Goal: Task Accomplishment & Management: Manage account settings

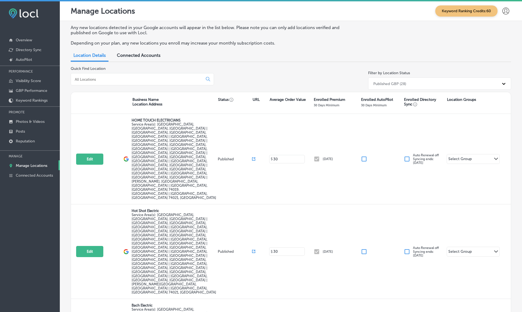
click at [124, 79] on input at bounding box center [137, 79] width 127 height 5
paste input "Paul & Babe's Firewood"
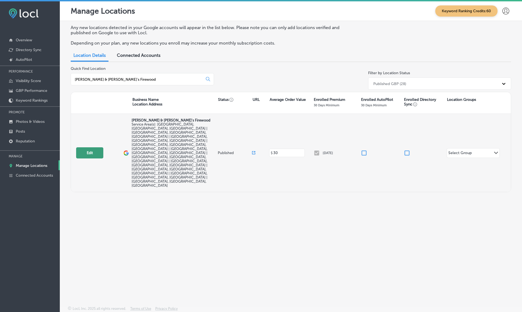
type input "Paul & Babe's Firewood"
click at [91, 147] on button "Edit" at bounding box center [89, 152] width 27 height 11
select select "US"
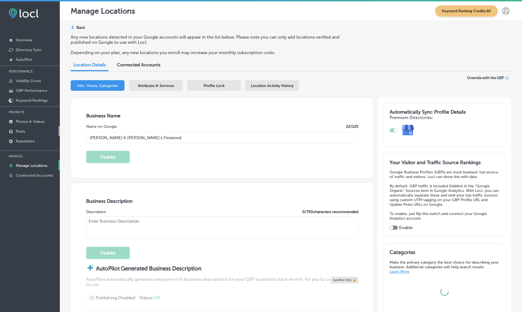
type input "Paul & Babe's Firewood"
type textarea "Paul & Babe's Firewood is your trusted, family-owned source for premium mixed h…"
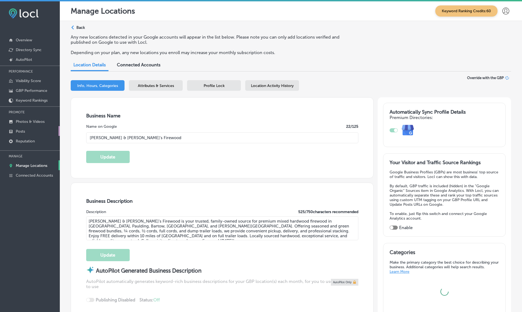
checkbox input "false"
type input "2412 Brown Deer Trail NW"
type input "Acworth"
type input "30101"
type input "US"
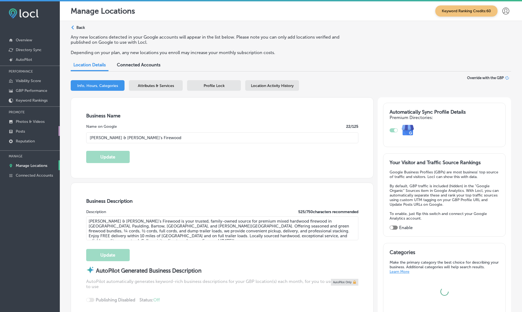
type input "https://paulandbabesfirewood.com/"
type input "+1 678 831 9087"
click at [22, 132] on p "Posts" at bounding box center [20, 131] width 9 height 5
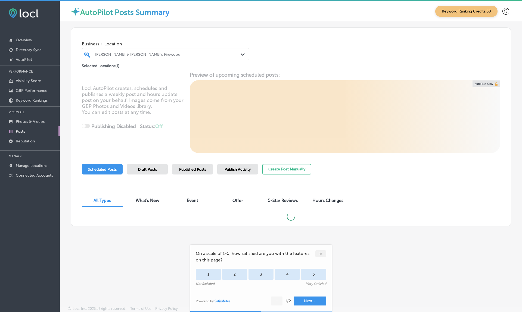
click at [320, 255] on div "✕" at bounding box center [320, 253] width 11 height 7
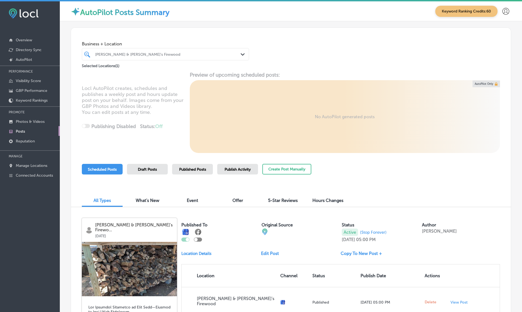
click at [236, 170] on span "Publish Activity" at bounding box center [237, 169] width 26 height 5
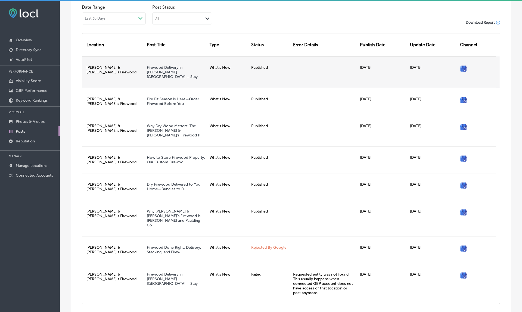
scroll to position [198, 0]
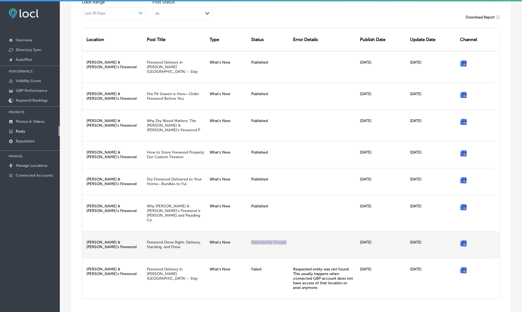
drag, startPoint x: 251, startPoint y: 224, endPoint x: 287, endPoint y: 223, distance: 35.9
click at [287, 231] on div "Rejected By Google" at bounding box center [270, 244] width 42 height 27
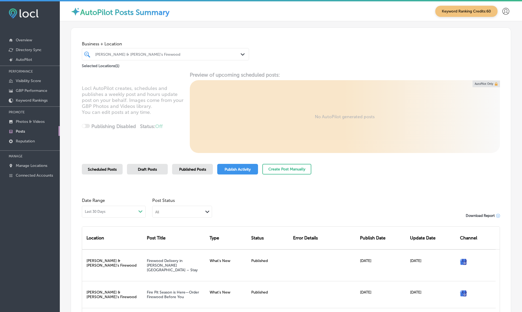
scroll to position [0, 0]
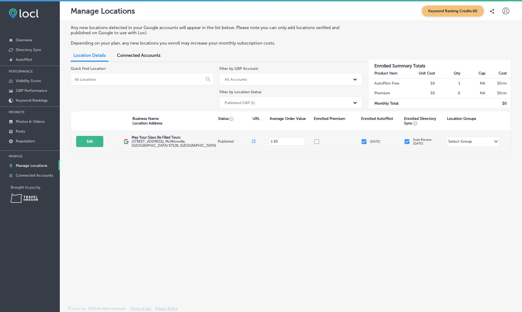
click at [408, 139] on input "checkbox" at bounding box center [407, 141] width 7 height 7
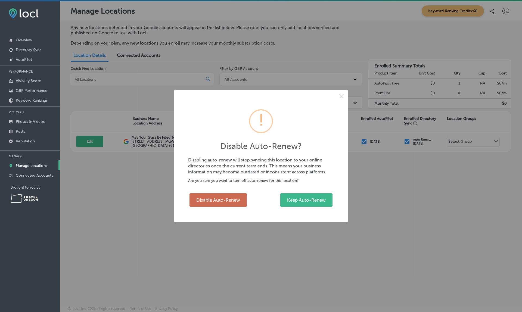
click at [220, 199] on button "Disable Auto-Renew" at bounding box center [217, 200] width 57 height 14
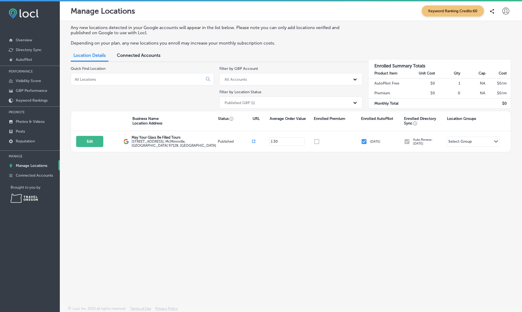
checkbox input "false"
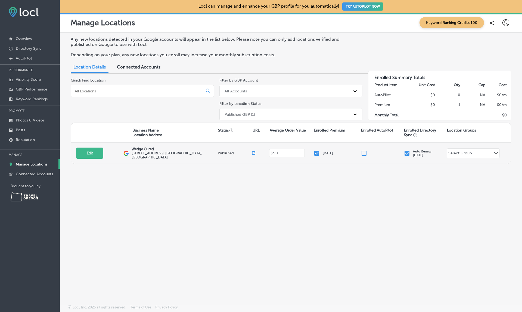
click at [408, 150] on input "checkbox" at bounding box center [407, 153] width 7 height 7
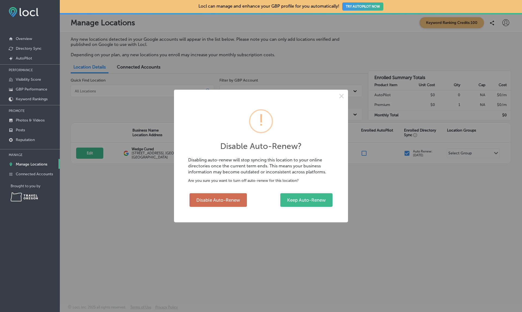
click at [234, 200] on button "Disable Auto-Renew" at bounding box center [217, 200] width 57 height 14
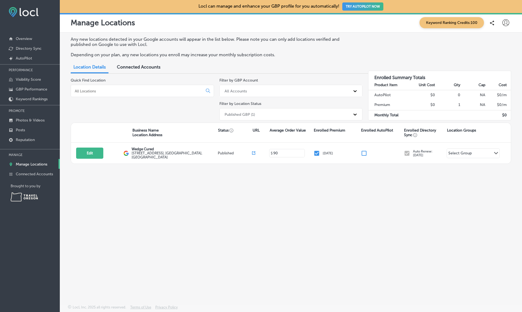
checkbox input "false"
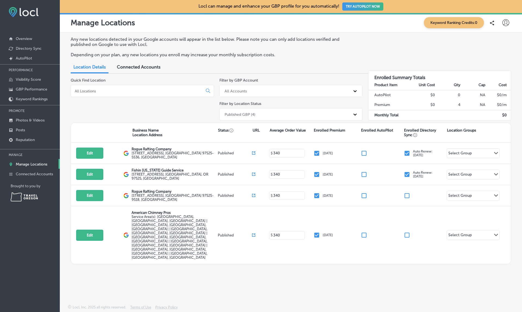
click at [408, 152] on input "checkbox" at bounding box center [407, 153] width 7 height 7
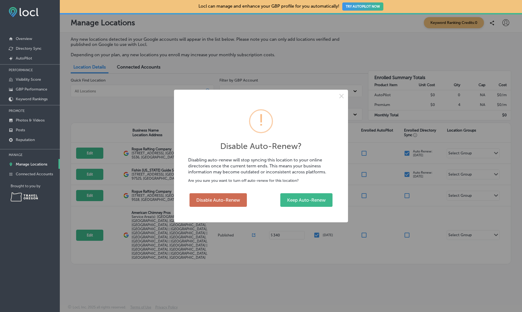
click at [224, 200] on button "Disable Auto-Renew" at bounding box center [217, 200] width 57 height 14
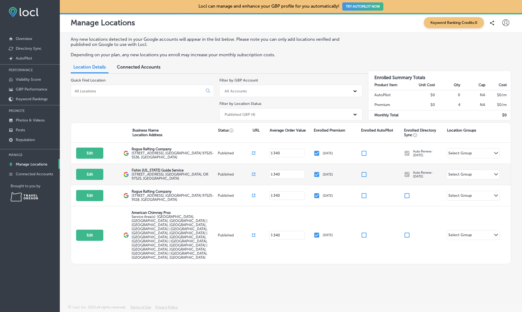
checkbox input "false"
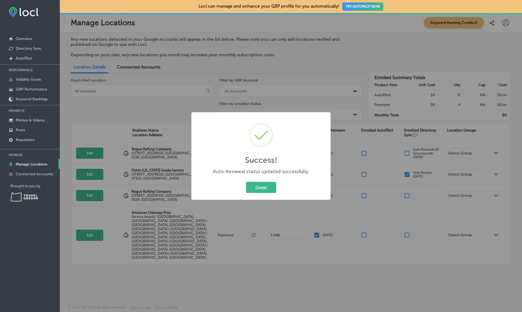
click at [408, 173] on div "Success! × Auto-Renewal status updated successfully. Great Cancel" at bounding box center [261, 156] width 522 height 312
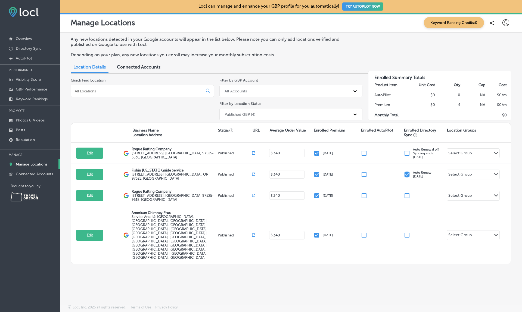
click at [408, 173] on input "checkbox" at bounding box center [407, 174] width 7 height 7
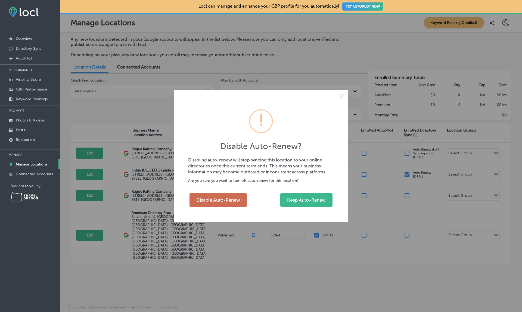
click at [225, 204] on button "Disable Auto-Renew" at bounding box center [217, 200] width 57 height 14
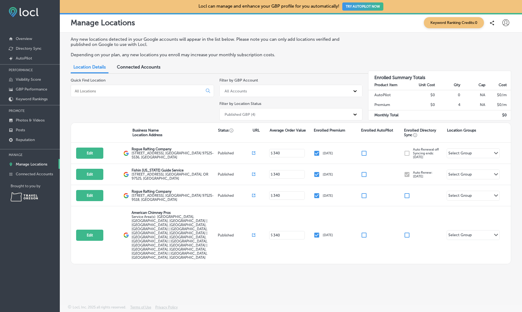
checkbox input "false"
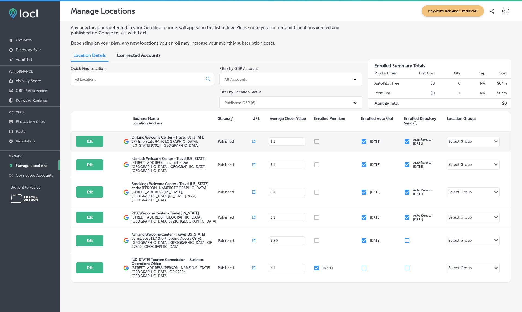
click at [407, 140] on input "checkbox" at bounding box center [407, 141] width 7 height 7
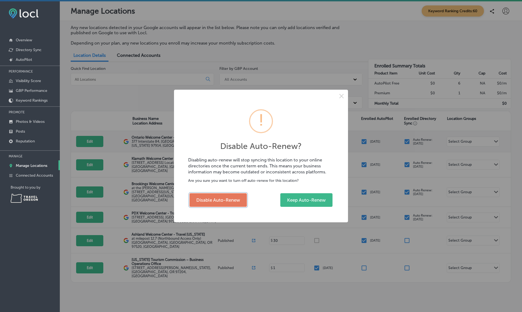
click at [218, 200] on button "Disable Auto-Renew" at bounding box center [217, 200] width 57 height 14
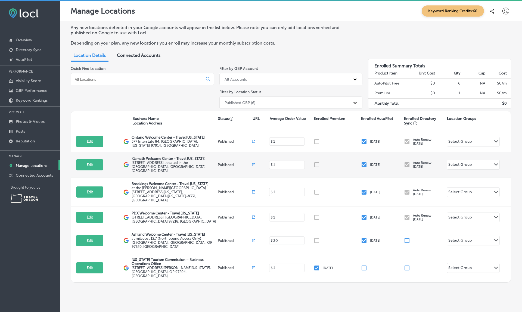
checkbox input "false"
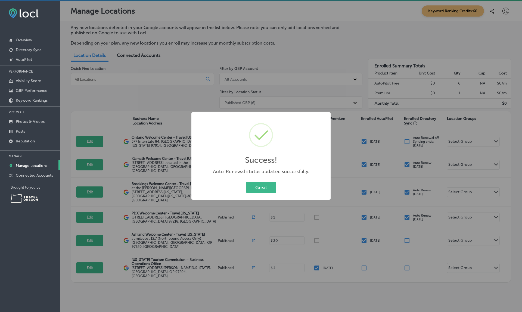
click at [407, 160] on div "Success! × Auto-Renewal status updated successfully. Great Cancel" at bounding box center [261, 156] width 522 height 312
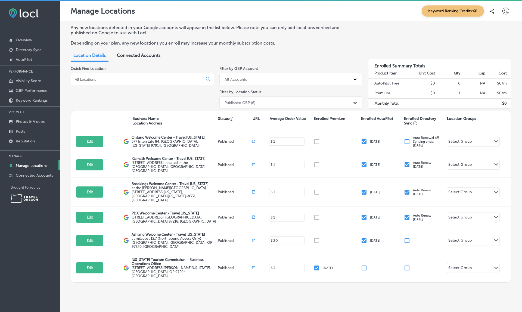
click at [407, 161] on input "checkbox" at bounding box center [407, 164] width 7 height 7
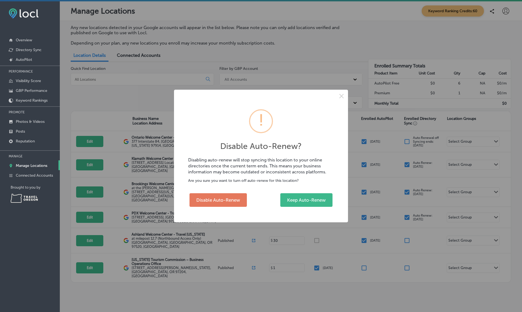
click at [306, 200] on button "Keep Auto-Renew" at bounding box center [306, 200] width 52 height 14
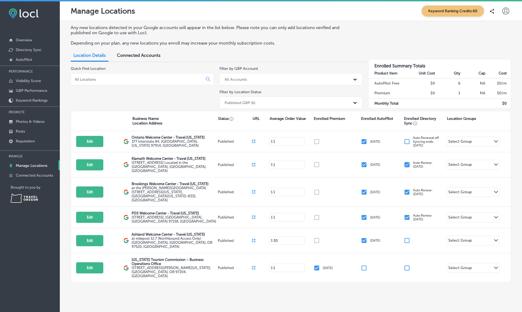
click at [407, 161] on input "checkbox" at bounding box center [407, 164] width 7 height 7
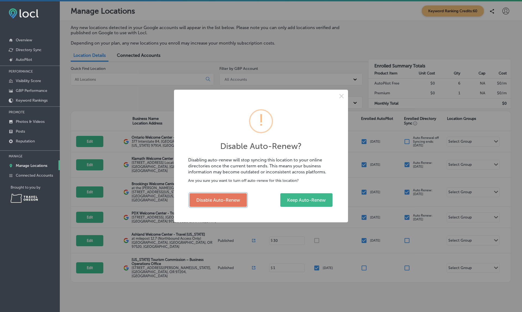
click at [218, 200] on button "Disable Auto-Renew" at bounding box center [217, 200] width 57 height 14
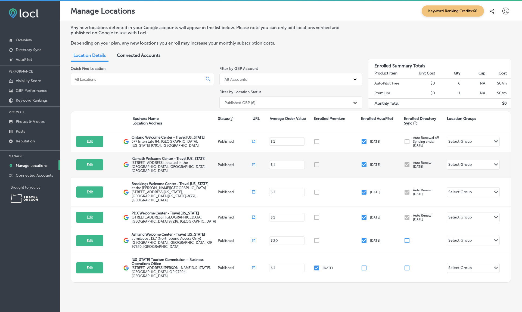
checkbox input "false"
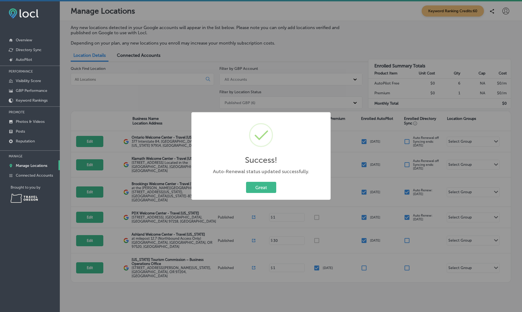
click at [407, 186] on div "Success! × Auto-Renewal status updated successfully. Great Cancel" at bounding box center [261, 156] width 522 height 312
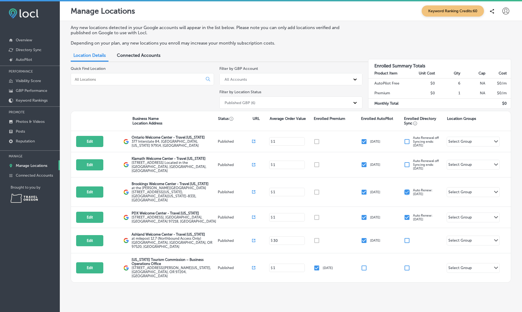
click at [407, 189] on input "checkbox" at bounding box center [407, 192] width 7 height 7
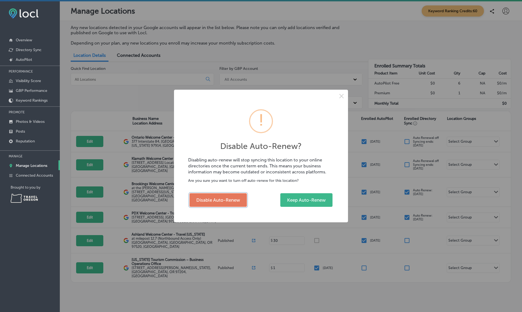
click at [218, 200] on button "Disable Auto-Renew" at bounding box center [217, 200] width 57 height 14
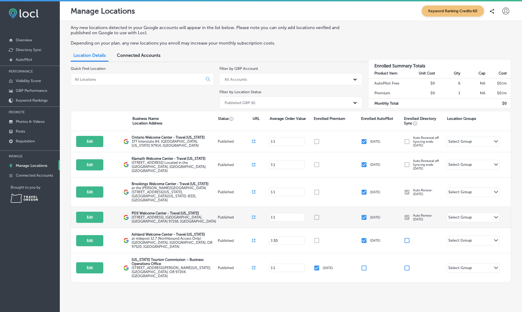
checkbox input "false"
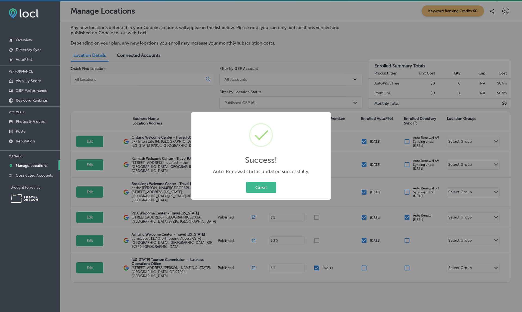
click at [407, 210] on div "Success! × Auto-Renewal status updated successfully. Great Cancel" at bounding box center [261, 156] width 522 height 312
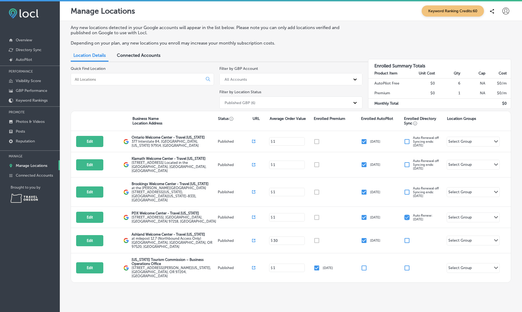
click at [407, 214] on input "checkbox" at bounding box center [407, 217] width 7 height 7
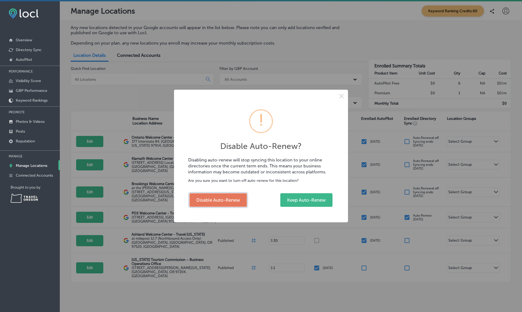
click at [218, 200] on button "Disable Auto-Renew" at bounding box center [217, 200] width 57 height 14
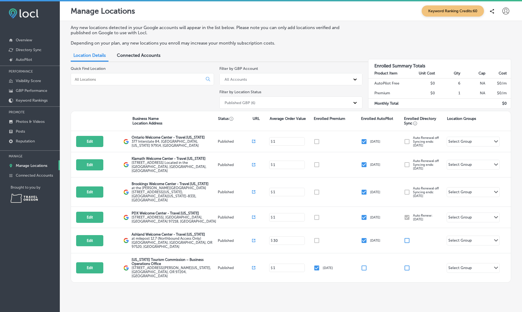
checkbox input "false"
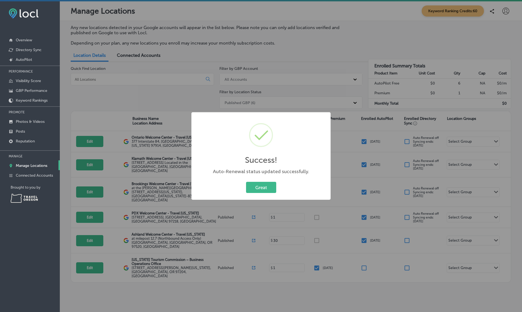
click at [323, 59] on div "Success! × Auto-Renewal status updated successfully. Great Cancel" at bounding box center [261, 156] width 522 height 312
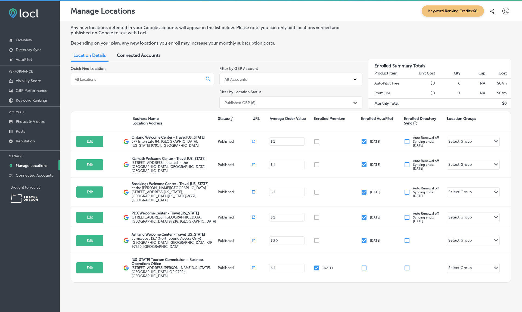
click at [262, 98] on div "Published GBP (6)" at bounding box center [286, 102] width 129 height 9
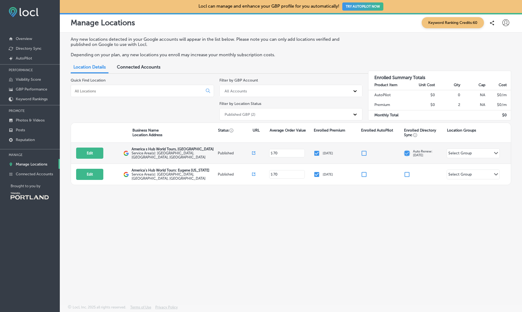
click at [407, 153] on input "checkbox" at bounding box center [407, 153] width 7 height 7
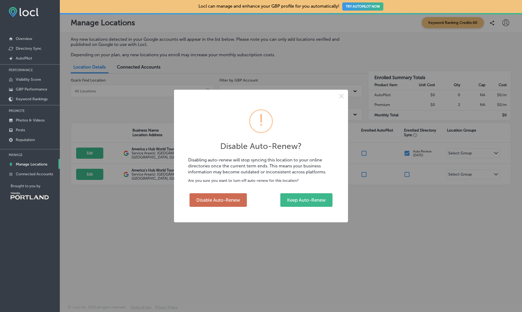
click at [224, 201] on button "Disable Auto-Renew" at bounding box center [217, 200] width 57 height 14
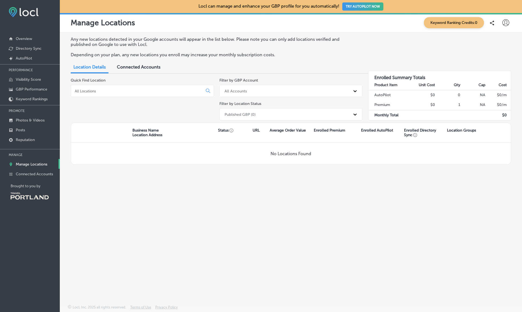
click at [289, 113] on div "Published GBP (0)" at bounding box center [286, 114] width 129 height 9
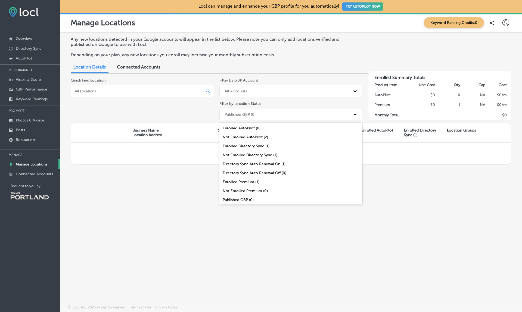
click at [259, 146] on div "Enrolled Directory Sync (1)" at bounding box center [290, 146] width 143 height 9
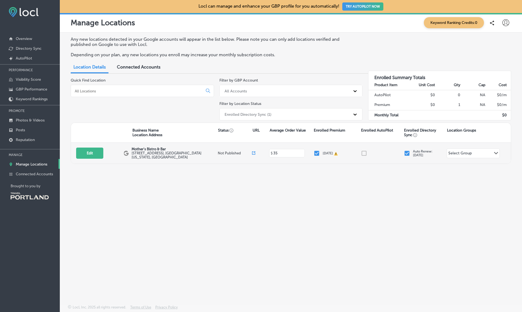
click at [408, 153] on input "checkbox" at bounding box center [407, 153] width 7 height 7
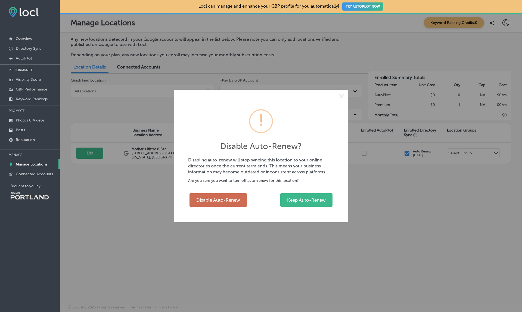
click at [221, 199] on button "Disable Auto-Renew" at bounding box center [217, 200] width 57 height 14
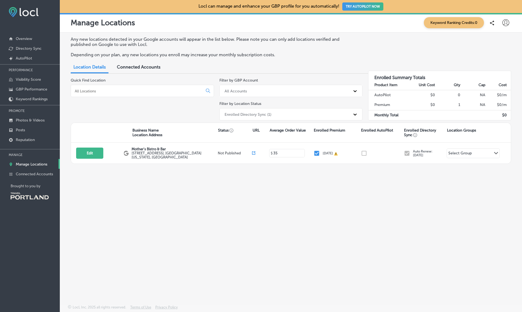
checkbox input "false"
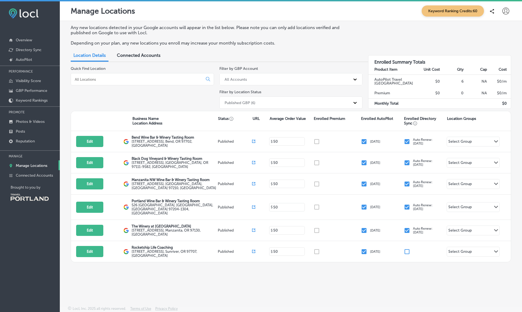
click at [303, 101] on div "Published GBP (6)" at bounding box center [286, 102] width 129 height 9
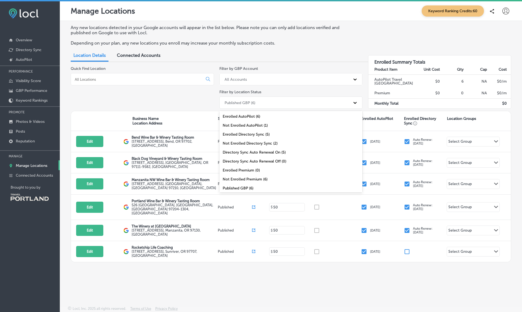
click at [254, 134] on div "Enrolled Directory Sync (5)" at bounding box center [290, 134] width 143 height 9
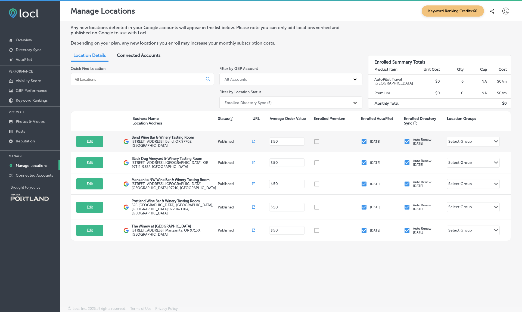
click at [408, 142] on input "checkbox" at bounding box center [407, 141] width 7 height 7
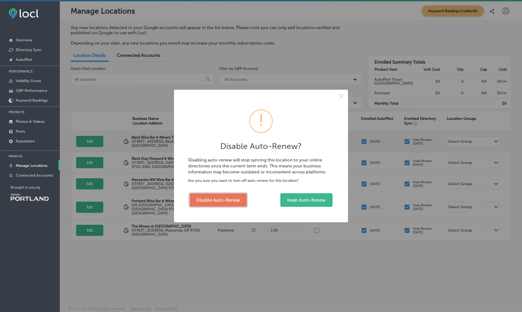
click at [218, 200] on button "Disable Auto-Renew" at bounding box center [217, 200] width 57 height 14
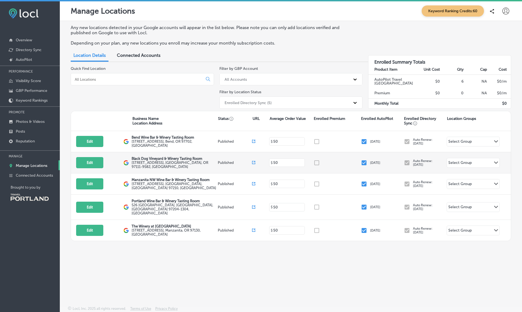
checkbox input "false"
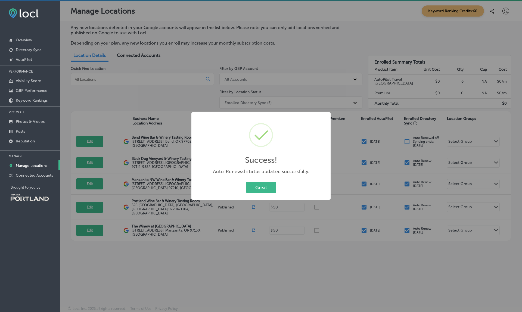
click at [406, 164] on div "Success! × Auto-Renewal status updated successfully. Great Cancel" at bounding box center [261, 156] width 522 height 312
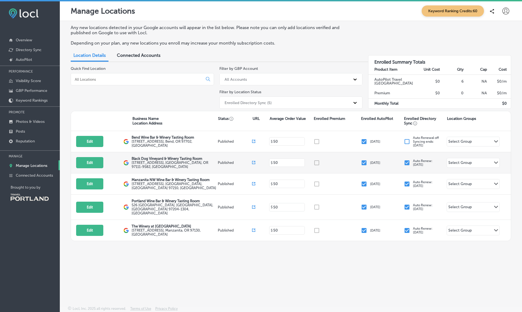
click at [406, 163] on input "checkbox" at bounding box center [407, 163] width 7 height 7
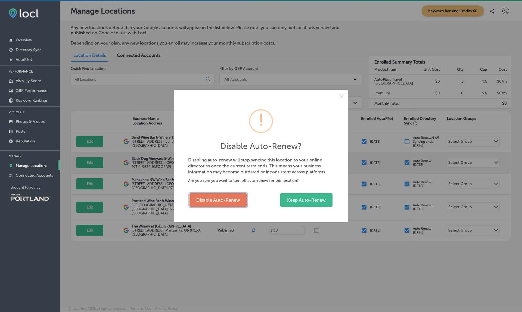
click at [218, 200] on button "Disable Auto-Renew" at bounding box center [217, 200] width 57 height 14
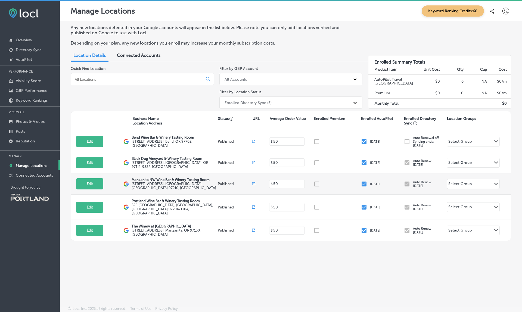
checkbox input "false"
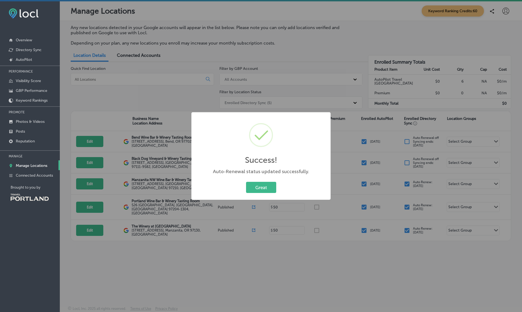
click at [407, 184] on div "Success! × Auto-Renewal status updated successfully. Great Cancel" at bounding box center [261, 156] width 522 height 312
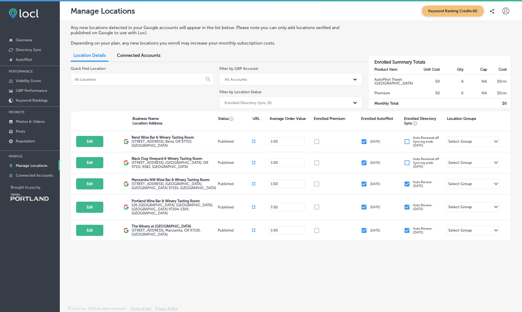
click at [407, 184] on input "checkbox" at bounding box center [407, 184] width 7 height 7
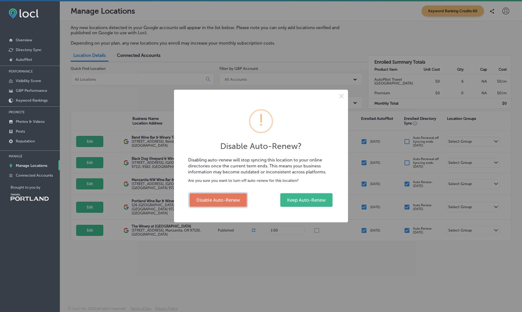
click at [218, 200] on button "Disable Auto-Renew" at bounding box center [217, 200] width 57 height 14
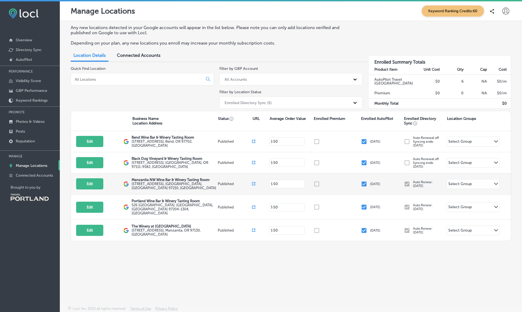
checkbox input "false"
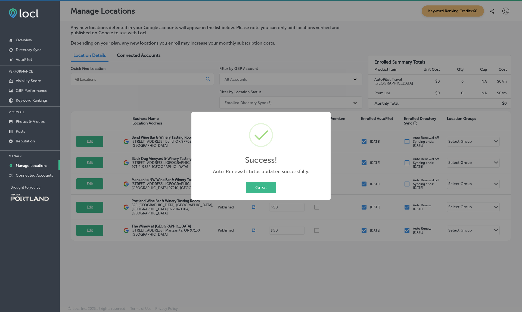
click at [405, 206] on div "Success! × Auto-Renewal status updated successfully. Great Cancel" at bounding box center [261, 156] width 522 height 312
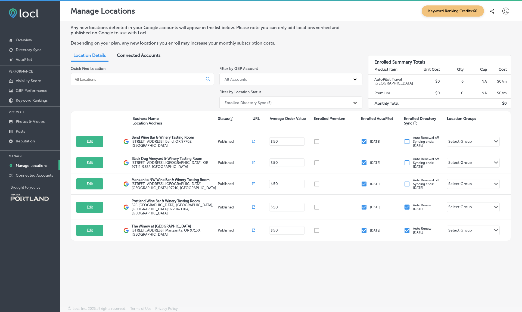
click at [405, 206] on input "checkbox" at bounding box center [407, 207] width 7 height 7
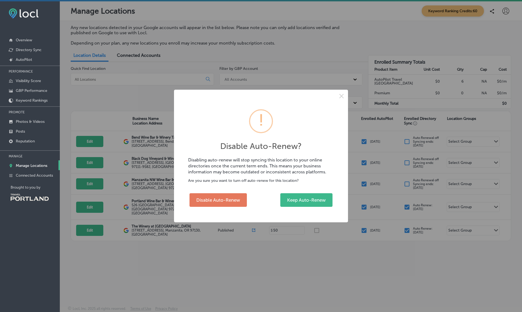
click at [218, 200] on button "Disable Auto-Renew" at bounding box center [217, 200] width 57 height 14
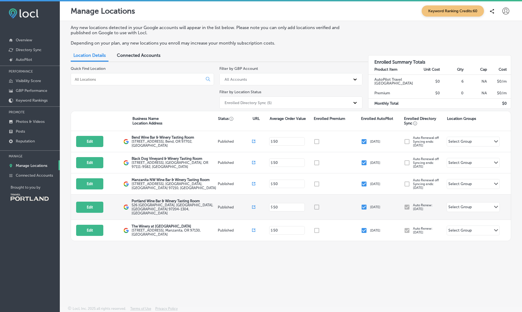
checkbox input "false"
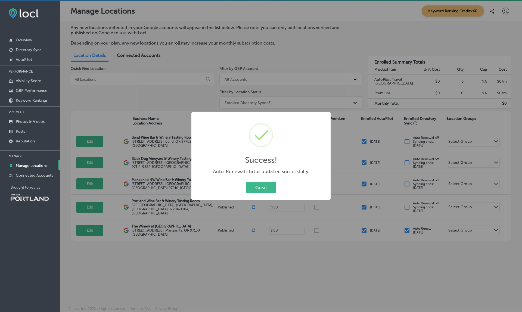
click at [407, 225] on div "Success! × Auto-Renewal status updated successfully. Great Cancel" at bounding box center [261, 156] width 522 height 312
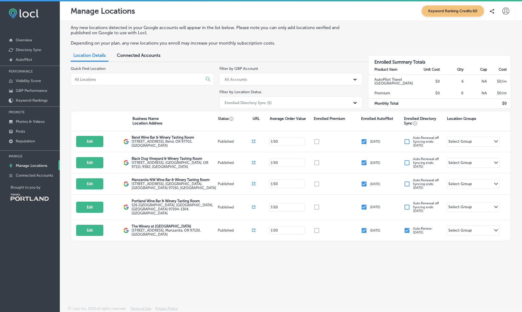
click at [407, 227] on input "checkbox" at bounding box center [407, 230] width 7 height 7
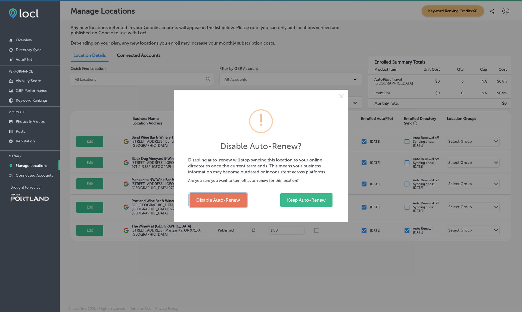
click at [218, 200] on button "Disable Auto-Renew" at bounding box center [217, 200] width 57 height 14
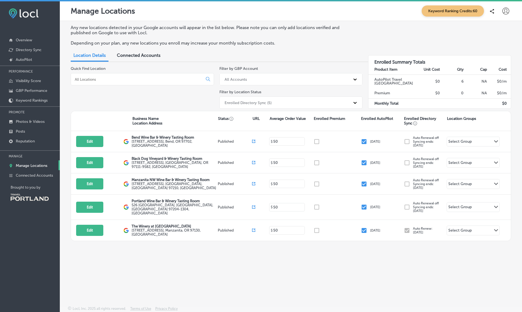
checkbox input "false"
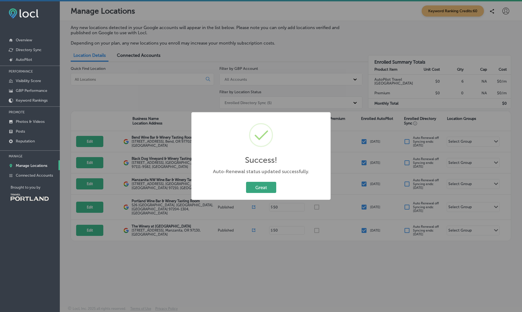
click at [264, 188] on button "Great" at bounding box center [261, 187] width 30 height 11
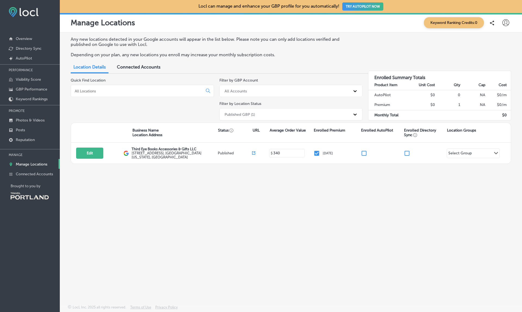
click at [282, 115] on div "Published GBP (1)" at bounding box center [286, 114] width 129 height 9
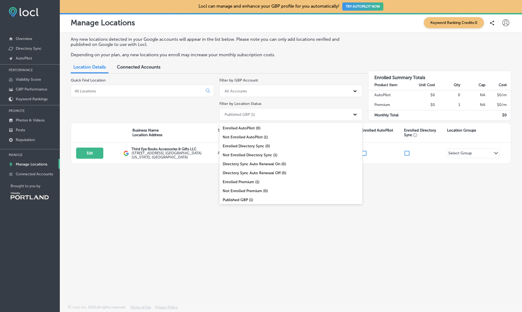
click at [255, 146] on div "Enrolled Directory Sync (0)" at bounding box center [290, 146] width 143 height 9
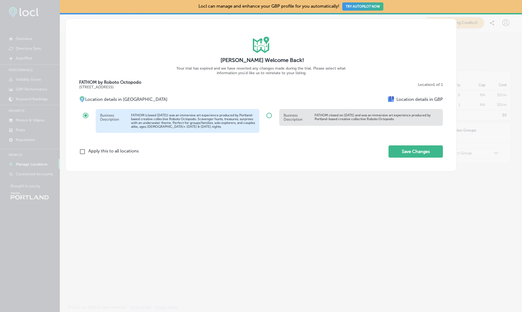
click at [307, 111] on div "Business Description FATHOM closed on July 27, 2025 and was an immersive art ex…" at bounding box center [361, 117] width 164 height 17
click at [388, 194] on div "iconmonstr-map-5 copy 2 Created with Sketch. michelle david Welcome Back! Your …" at bounding box center [261, 156] width 522 height 312
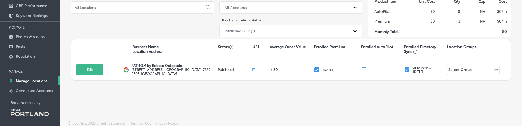
scroll to position [81, 0]
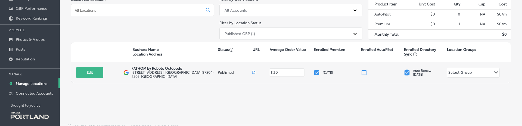
click at [408, 71] on input "checkbox" at bounding box center [407, 72] width 7 height 7
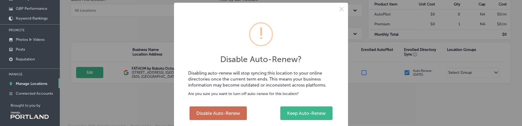
click at [218, 110] on button "Disable Auto-Renew" at bounding box center [217, 113] width 57 height 14
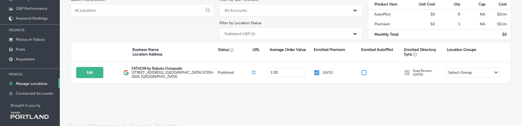
checkbox input "false"
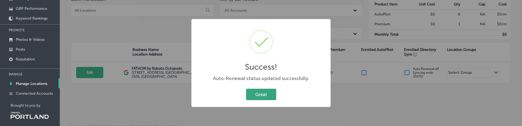
click at [267, 92] on button "Great" at bounding box center [261, 94] width 30 height 11
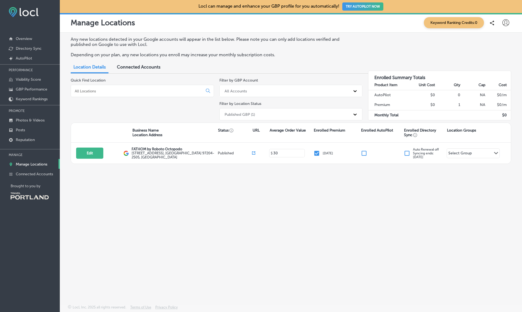
scroll to position [0, 0]
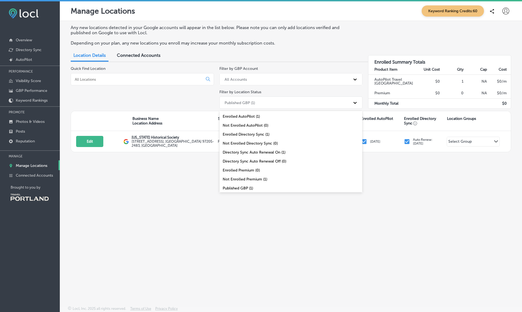
click at [314, 104] on div "Published GBP (1)" at bounding box center [286, 102] width 129 height 9
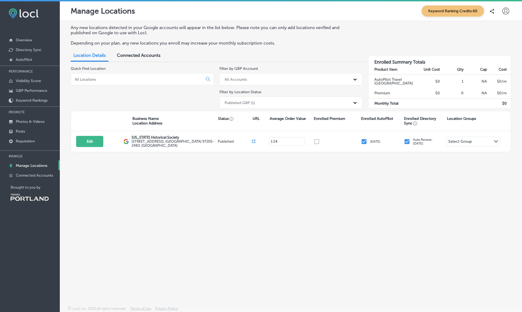
click at [314, 104] on div "Published GBP (1)" at bounding box center [286, 102] width 129 height 9
click at [408, 142] on input "checkbox" at bounding box center [407, 141] width 7 height 7
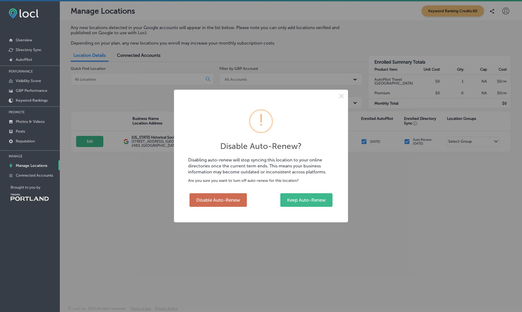
click at [218, 198] on button "Disable Auto-Renew" at bounding box center [217, 200] width 57 height 14
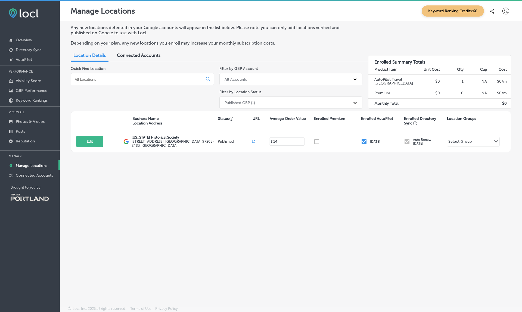
checkbox input "false"
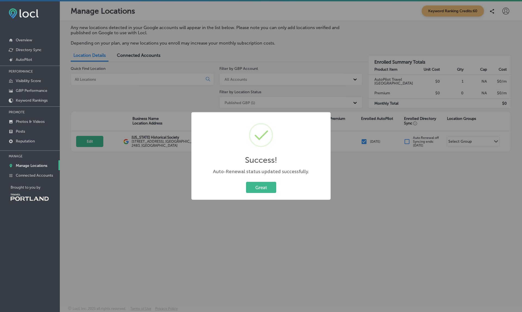
click at [218, 198] on div "Success! × Auto-Renewal status updated successfully. Great Cancel" at bounding box center [260, 156] width 139 height 88
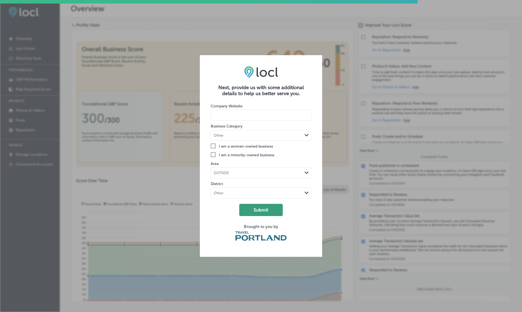
click at [267, 207] on button "Submit" at bounding box center [260, 210] width 43 height 12
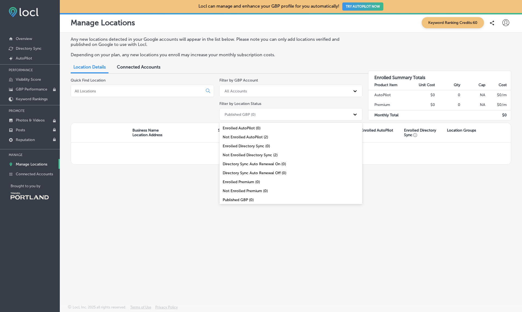
click at [286, 115] on div "Published GBP (0)" at bounding box center [286, 114] width 129 height 9
click at [162, 216] on div "Any new locations detected in your Google accounts will appear in the list belo…" at bounding box center [291, 156] width 462 height 247
click at [280, 115] on div "Published GBP (0)" at bounding box center [286, 114] width 129 height 9
click at [236, 199] on div "All Locations (2)" at bounding box center [290, 198] width 143 height 9
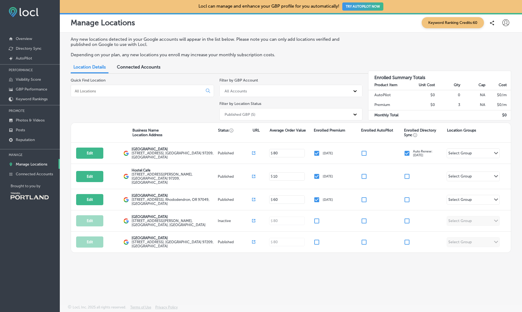
click at [313, 115] on div "Published GBP (5)" at bounding box center [286, 114] width 129 height 9
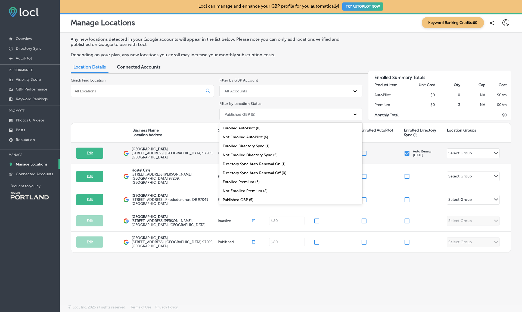
click at [408, 153] on input "checkbox" at bounding box center [407, 153] width 7 height 7
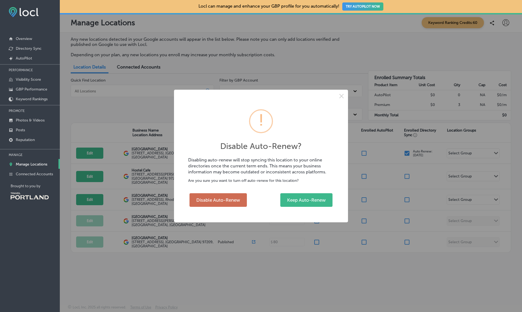
click at [226, 197] on button "Disable Auto-Renew" at bounding box center [217, 200] width 57 height 14
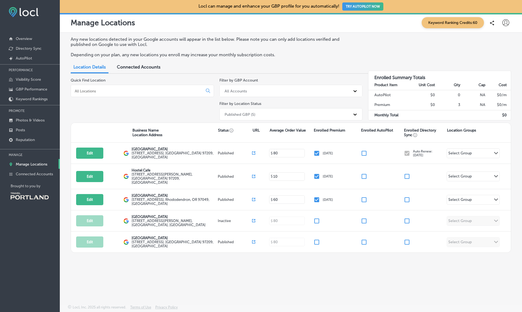
checkbox input "false"
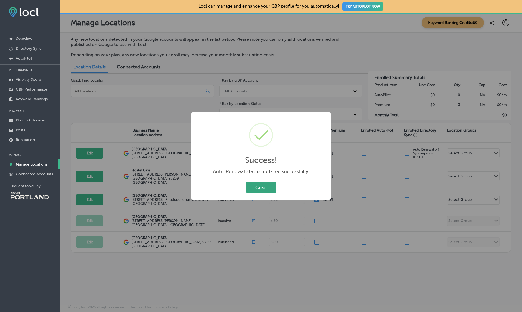
click at [267, 191] on button "Great" at bounding box center [261, 187] width 30 height 11
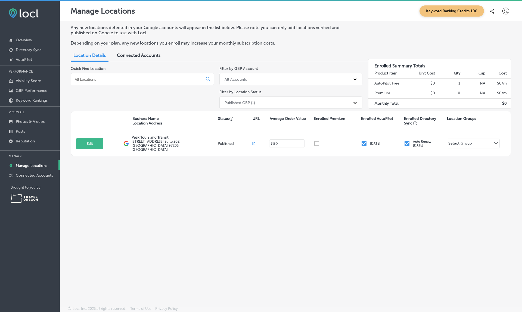
click at [406, 141] on input "checkbox" at bounding box center [407, 143] width 7 height 7
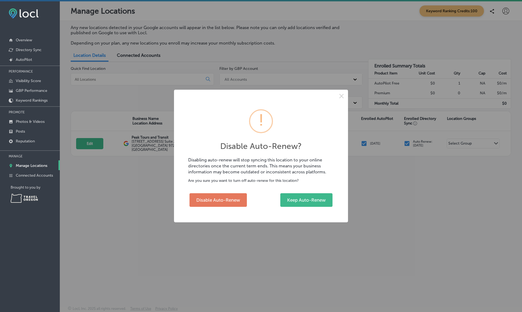
click at [406, 141] on div "Disable Auto-Renew? × Disabling auto-renew will stop syncing this location to y…" at bounding box center [261, 156] width 522 height 312
click at [215, 197] on button "Disable Auto-Renew" at bounding box center [217, 200] width 57 height 14
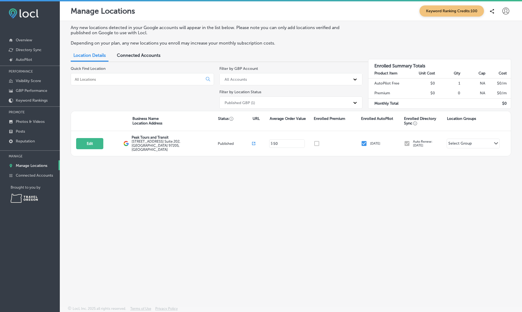
checkbox input "false"
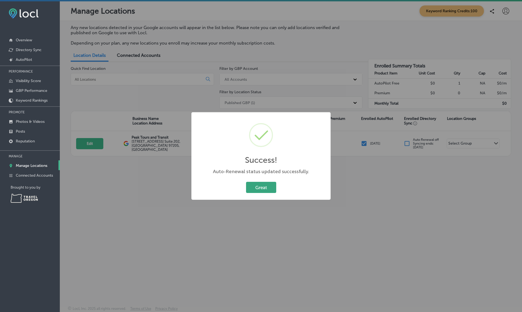
click at [255, 184] on button "Great" at bounding box center [261, 187] width 30 height 11
